Goal: Information Seeking & Learning: Check status

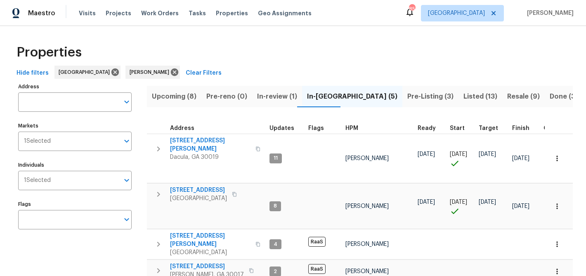
scroll to position [64, 0]
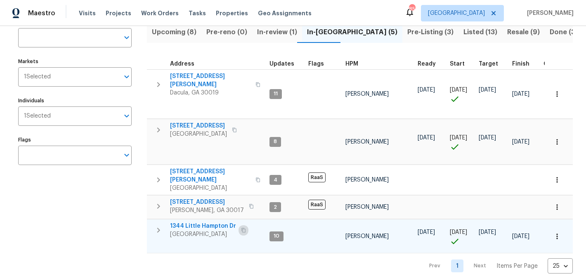
click at [243, 228] on icon "button" at bounding box center [243, 230] width 5 height 5
click at [245, 228] on icon "button" at bounding box center [243, 230] width 5 height 5
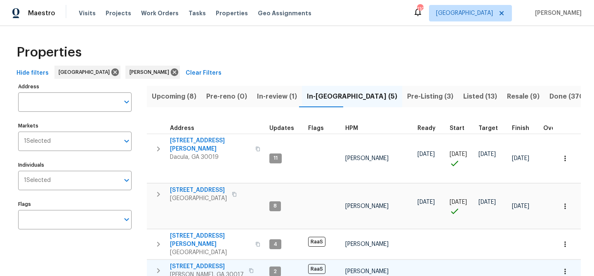
scroll to position [54, 0]
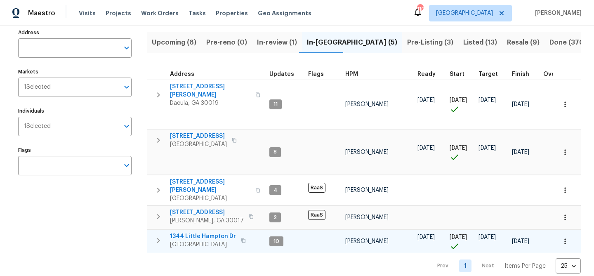
click at [218, 232] on span "1344 Little Hampton Dr" at bounding box center [203, 236] width 66 height 8
click at [163, 232] on button "button" at bounding box center [158, 240] width 17 height 17
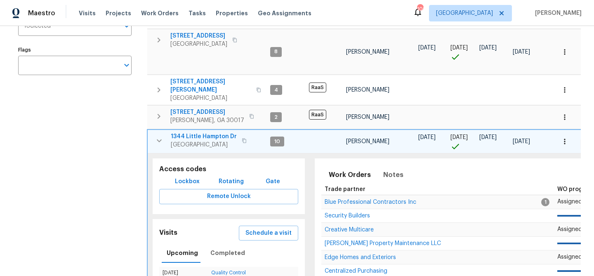
scroll to position [155, 0]
click at [181, 176] on span "Lockbox" at bounding box center [187, 181] width 25 height 10
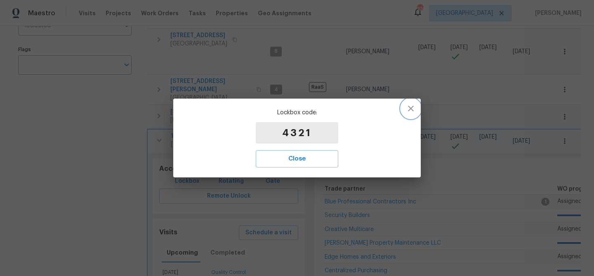
click at [412, 109] on icon "button" at bounding box center [411, 109] width 10 height 10
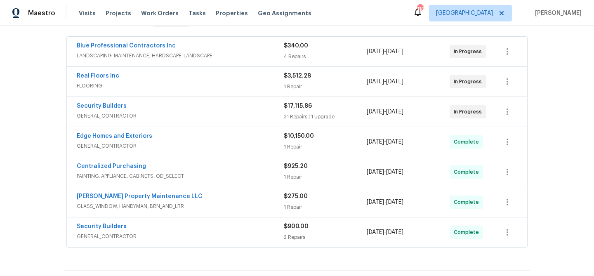
scroll to position [148, 0]
click at [106, 105] on link "Security Builders" at bounding box center [102, 106] width 50 height 6
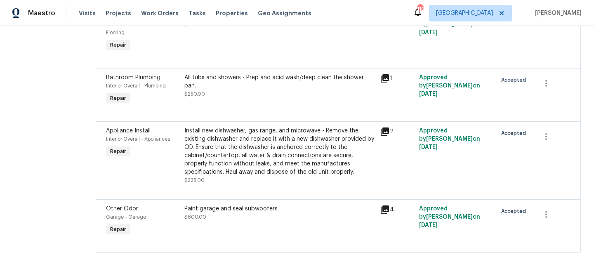
scroll to position [2108, 0]
click at [295, 147] on div "Install new dishwasher, gas range, and microwave - Remove the existing dishwash…" at bounding box center [279, 152] width 191 height 50
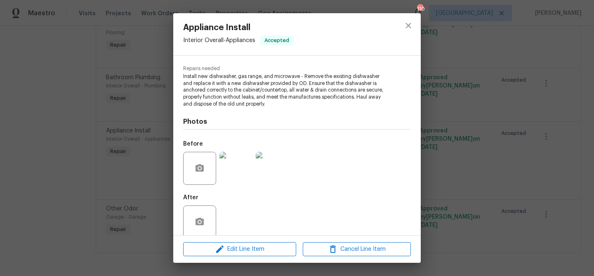
scroll to position [80, 0]
click at [243, 174] on img at bounding box center [235, 167] width 33 height 33
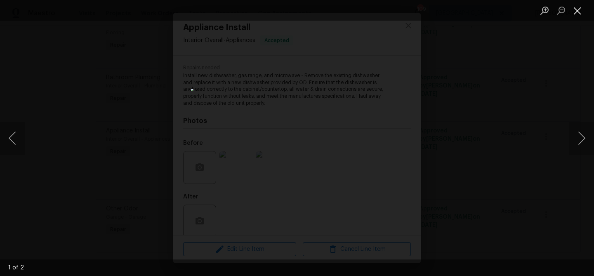
click at [578, 10] on button "Close lightbox" at bounding box center [577, 10] width 17 height 14
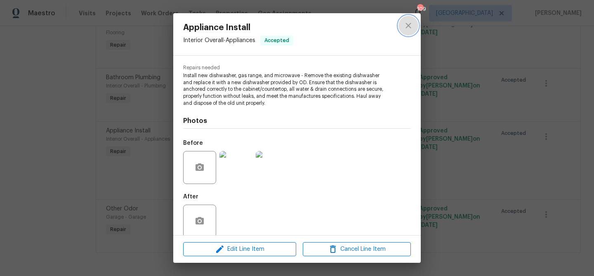
click at [408, 31] on button "close" at bounding box center [409, 26] width 20 height 20
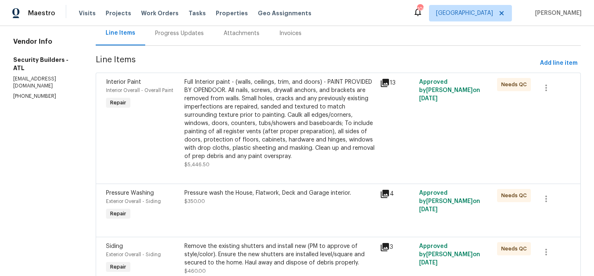
scroll to position [0, 0]
